Goal: Task Accomplishment & Management: Use online tool/utility

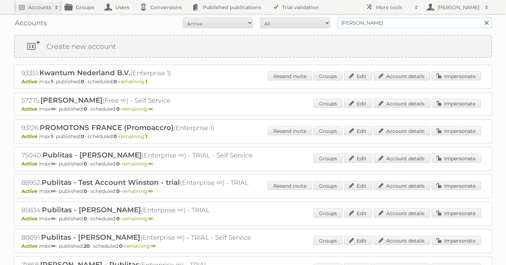
drag, startPoint x: 365, startPoint y: 23, endPoint x: 278, endPoint y: 23, distance: 87.6
click at [281, 23] on form "All Active Expired Pending All Paid Trials Self service winston Search" at bounding box center [253, 23] width 478 height 11
type input "ici [GEOGRAPHIC_DATA]"
click at [481, 18] on input "Search" at bounding box center [486, 23] width 11 height 11
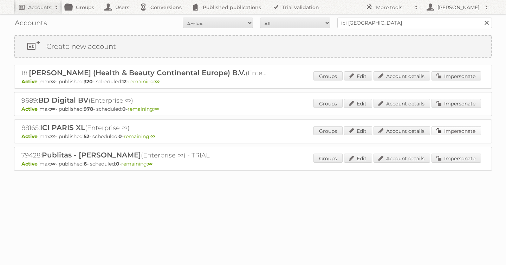
click at [451, 129] on link "Impersonate" at bounding box center [457, 130] width 50 height 9
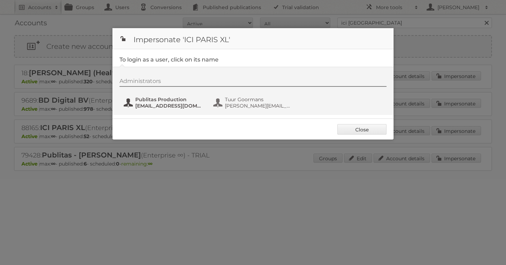
click at [155, 104] on span "fs+iciparisxl@publitas.com" at bounding box center [169, 106] width 68 height 6
